Goal: Navigation & Orientation: Understand site structure

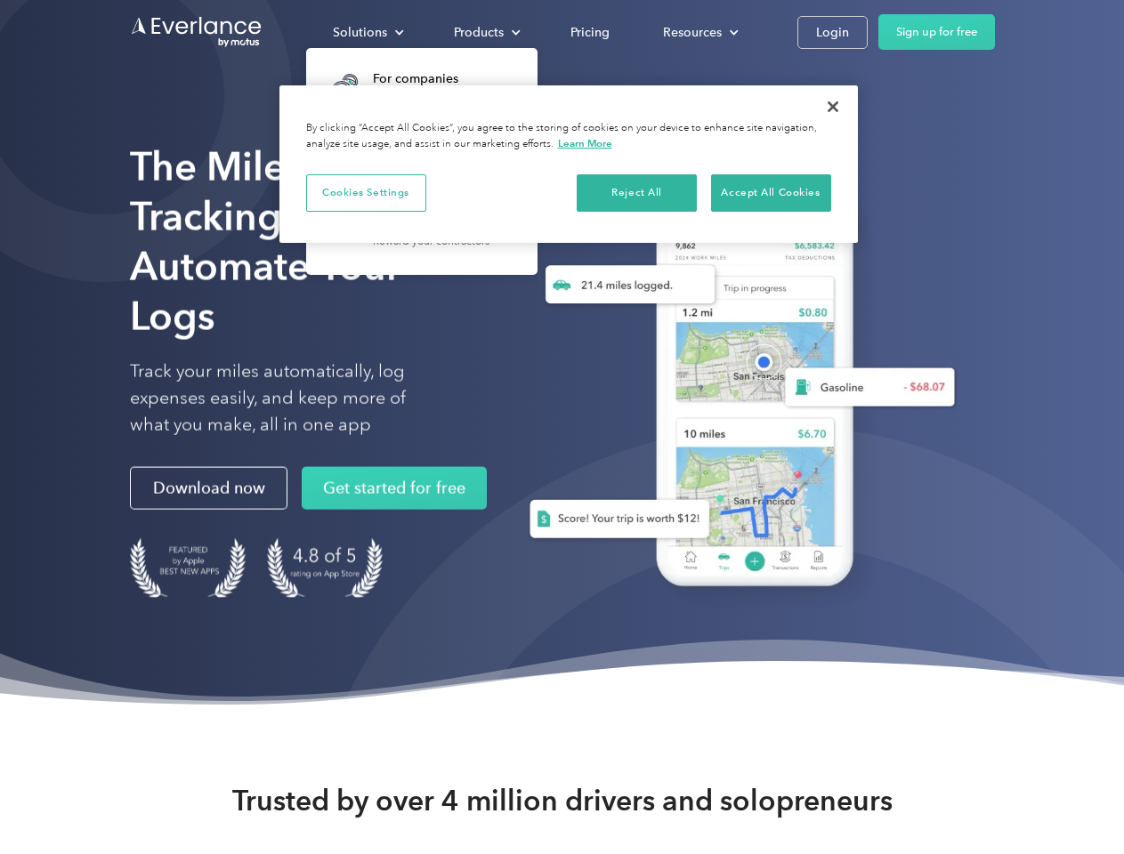
click at [367, 32] on div "Solutions" at bounding box center [360, 32] width 54 height 22
click at [485, 32] on div "Products" at bounding box center [479, 32] width 50 height 22
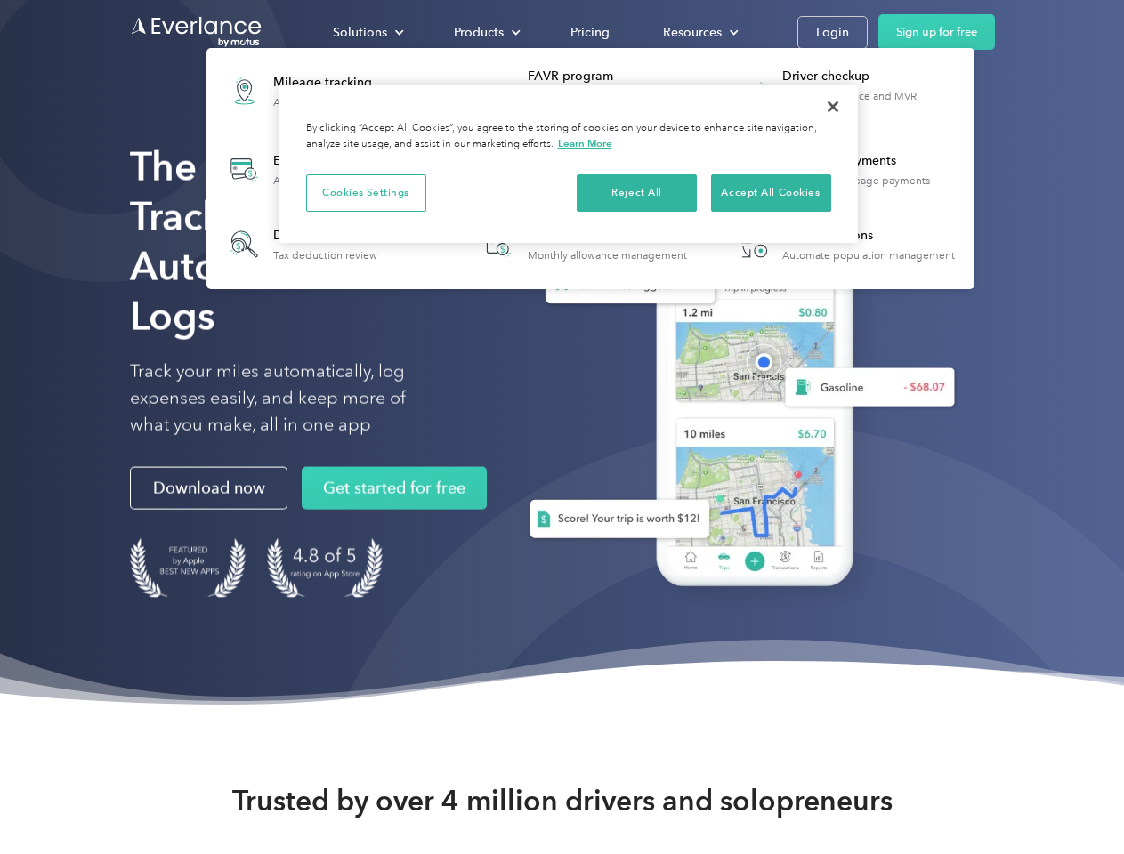
click at [698, 32] on div "Resources" at bounding box center [692, 32] width 59 height 22
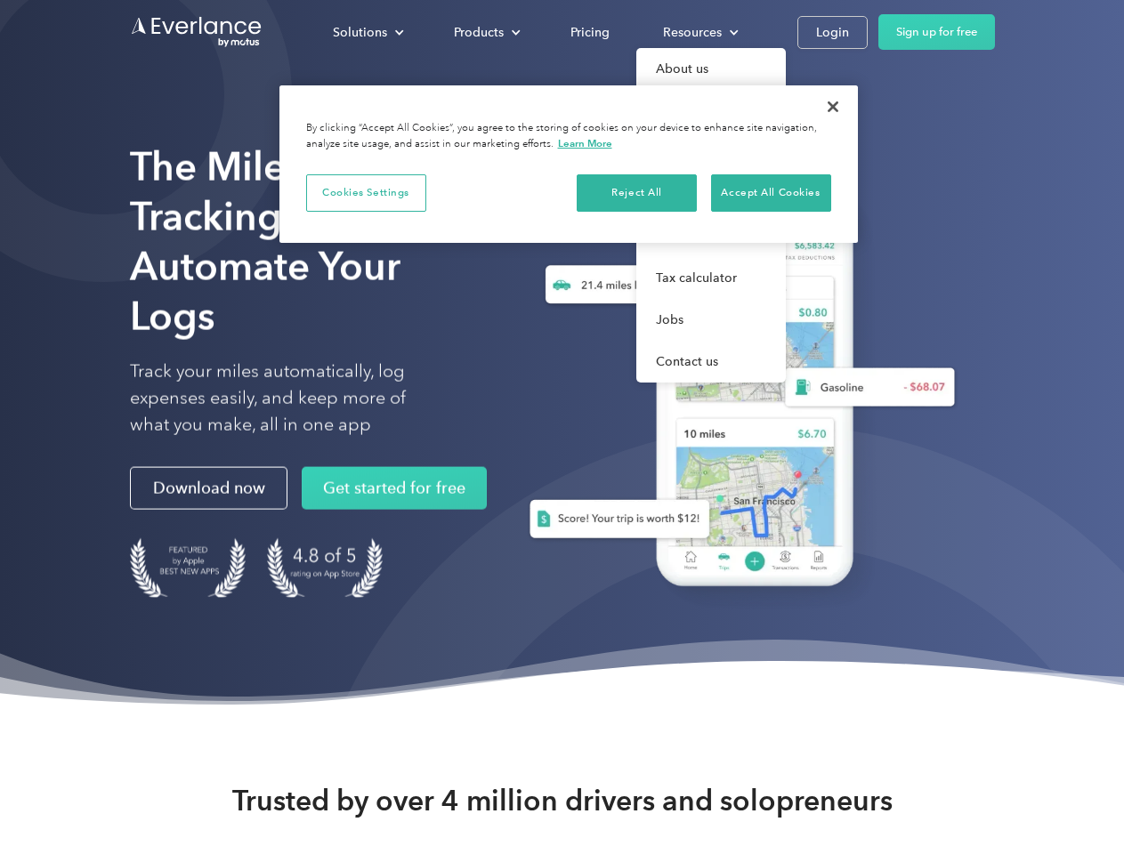
click at [366, 192] on button "Cookies Settings" at bounding box center [366, 192] width 120 height 37
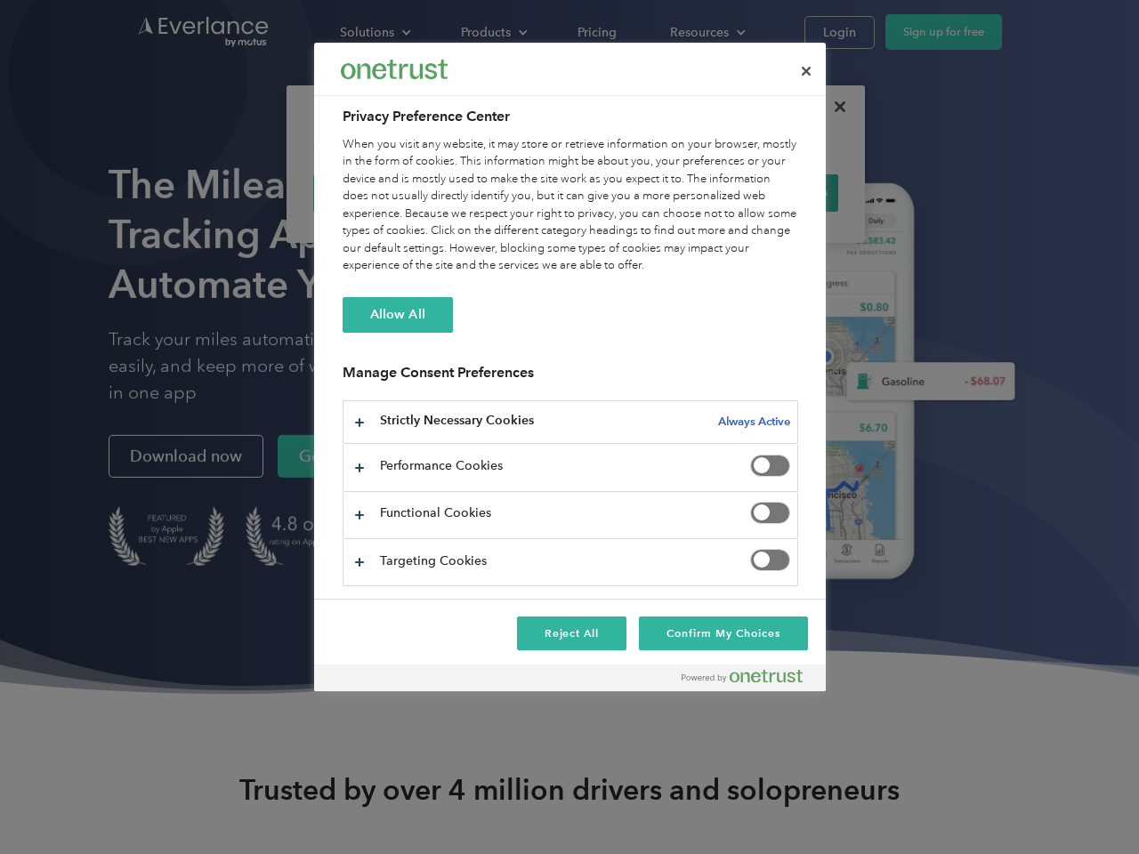
click at [637, 192] on div "When you visit any website, it may store or retrieve information on your browse…" at bounding box center [570, 205] width 455 height 139
click at [770, 192] on div "When you visit any website, it may store or retrieve information on your browse…" at bounding box center [570, 205] width 455 height 139
click at [833, 107] on div at bounding box center [569, 427] width 1139 height 854
